Goal: Check status

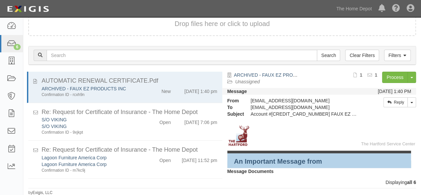
scroll to position [100, 0]
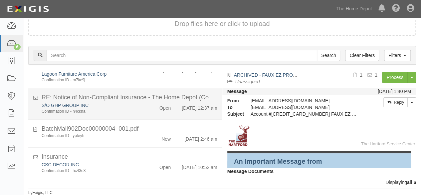
scroll to position [100, 0]
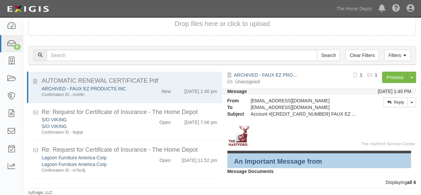
scroll to position [100, 0]
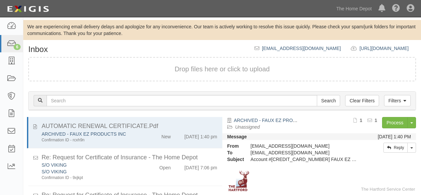
scroll to position [45, 0]
